Goal: Information Seeking & Learning: Learn about a topic

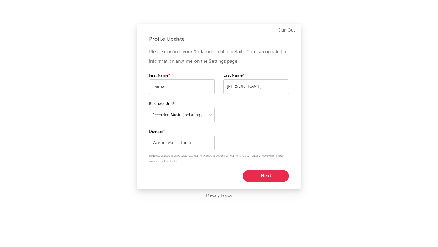
select select "recorded_music"
click at [262, 175] on button "Next" at bounding box center [266, 176] width 46 height 12
select select "marketing"
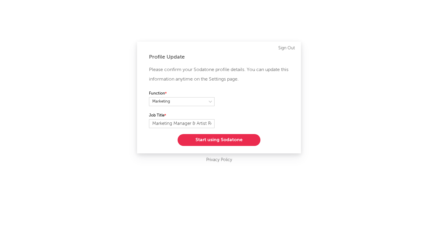
click at [211, 138] on button "Start using Sodatone" at bounding box center [218, 140] width 83 height 12
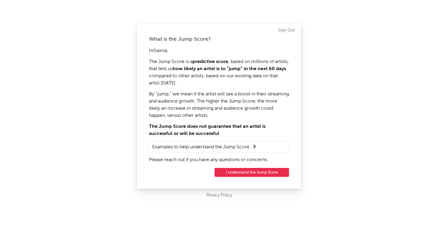
click at [229, 175] on button "I understand the Jump Score" at bounding box center [251, 172] width 74 height 9
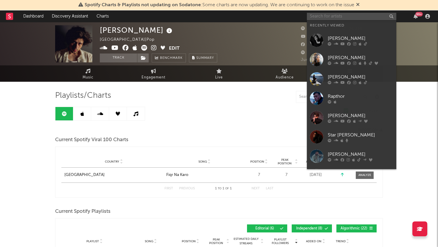
click at [321, 17] on input "text" at bounding box center [351, 16] width 89 height 7
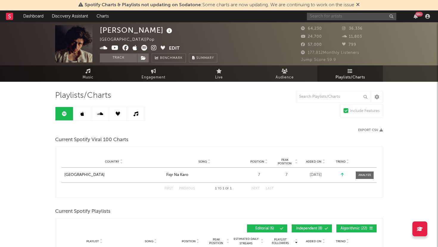
click at [319, 17] on input "text" at bounding box center [351, 16] width 89 height 7
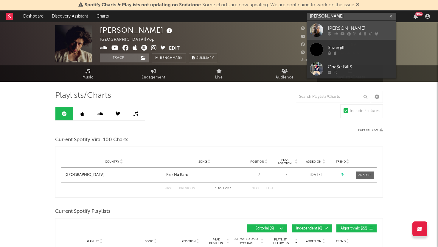
type input "[PERSON_NAME]"
click at [357, 32] on div at bounding box center [359, 34] width 65 height 4
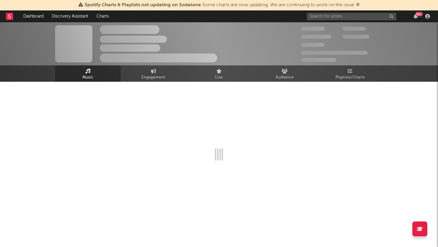
select select "6m"
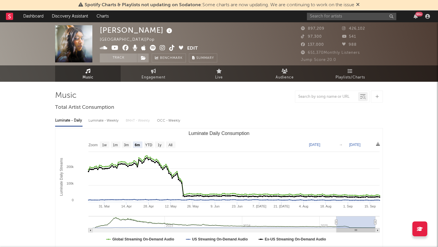
select select "6m"
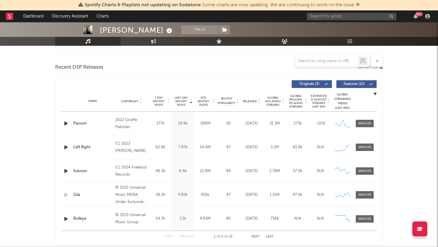
scroll to position [231, 0]
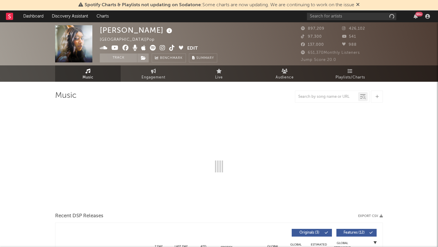
select select "6m"
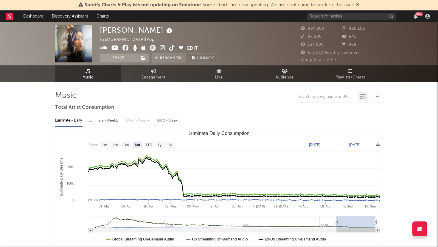
click at [170, 59] on span "Benchmark" at bounding box center [171, 58] width 23 height 7
click at [352, 69] on icon at bounding box center [349, 71] width 5 height 5
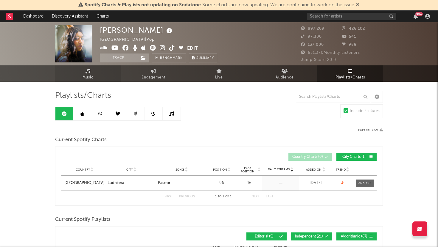
click at [93, 70] on link "Music" at bounding box center [87, 73] width 65 height 16
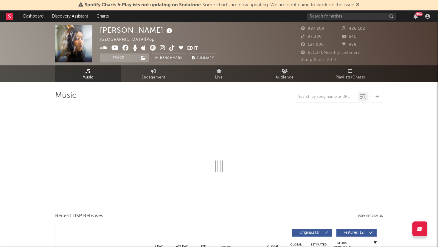
select select "6m"
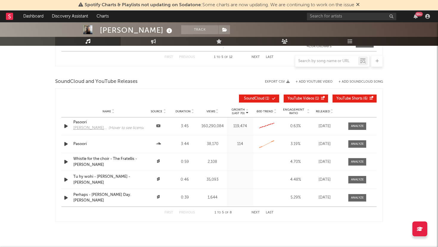
scroll to position [674, 0]
